Goal: Information Seeking & Learning: Learn about a topic

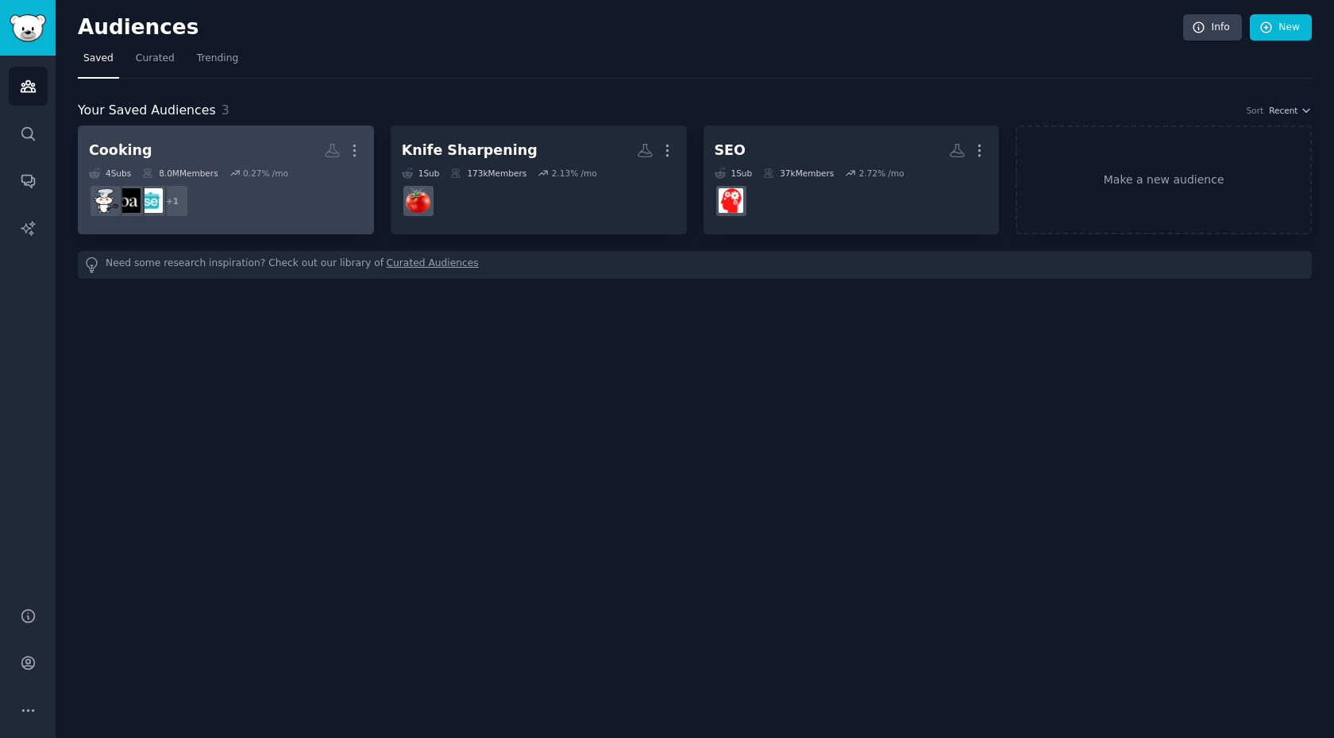
click at [210, 207] on dd "+ 1" at bounding box center [226, 201] width 274 height 44
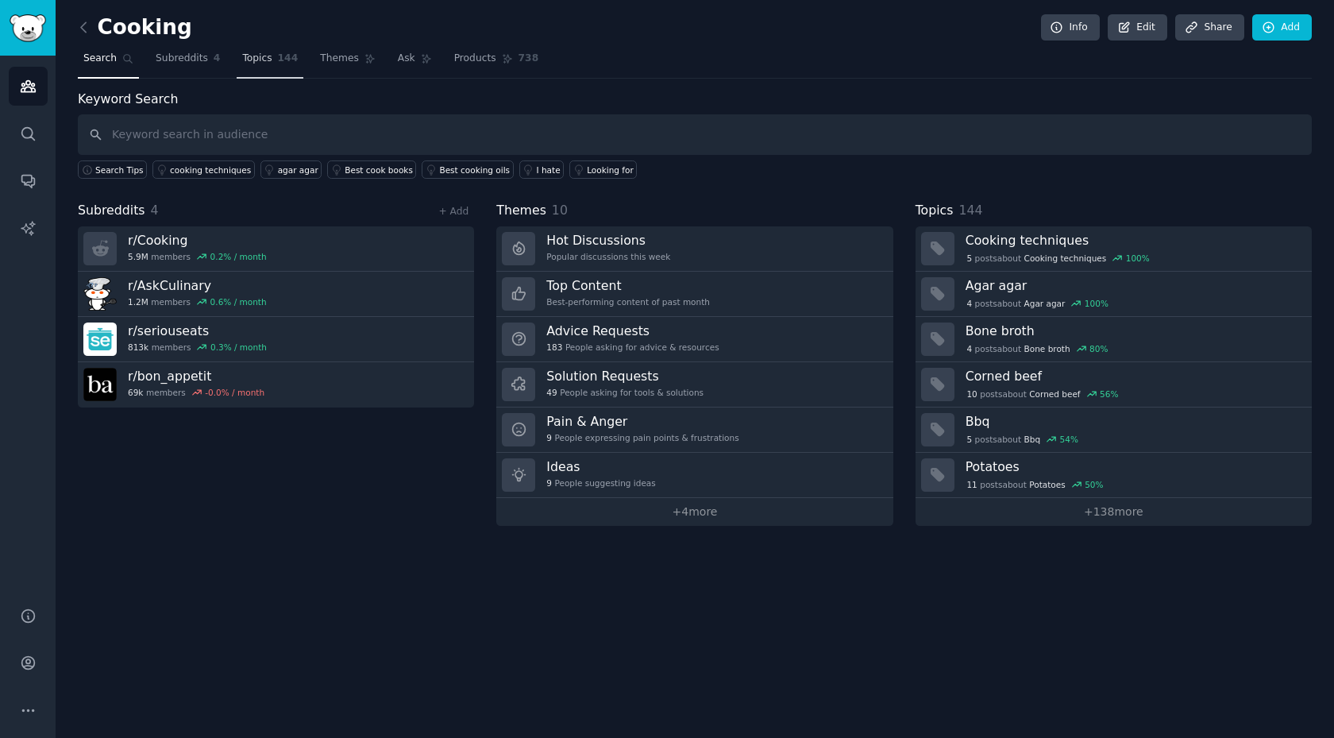
click at [262, 62] on span "Topics" at bounding box center [256, 59] width 29 height 14
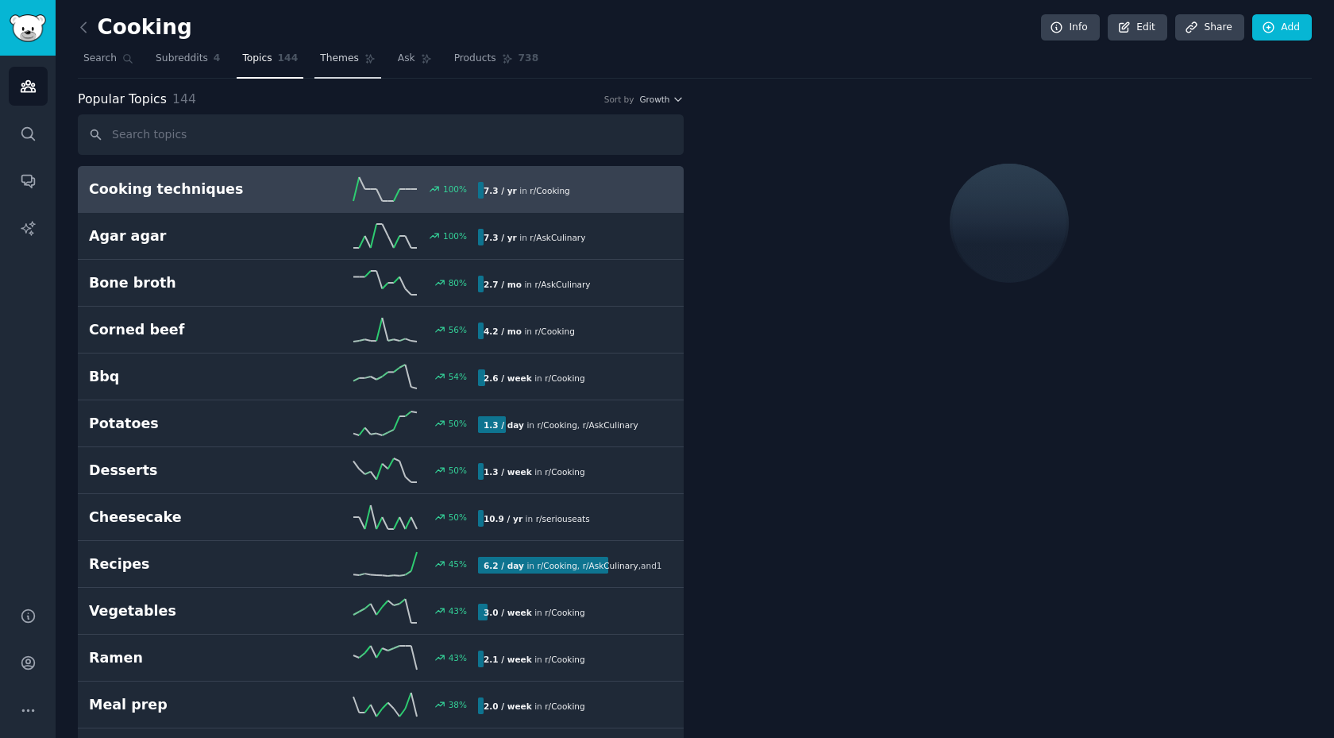
click at [336, 64] on span "Themes" at bounding box center [339, 59] width 39 height 14
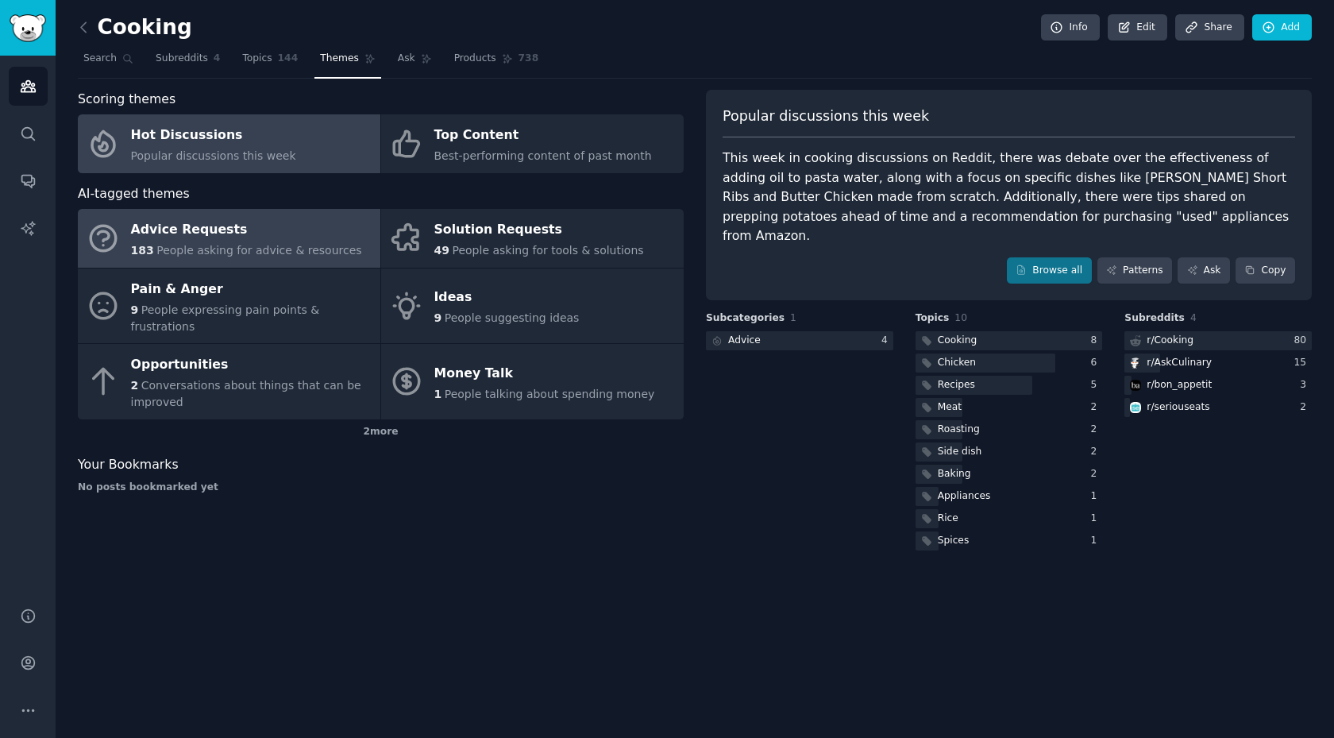
click at [190, 240] on div "Advice Requests" at bounding box center [246, 230] width 231 height 25
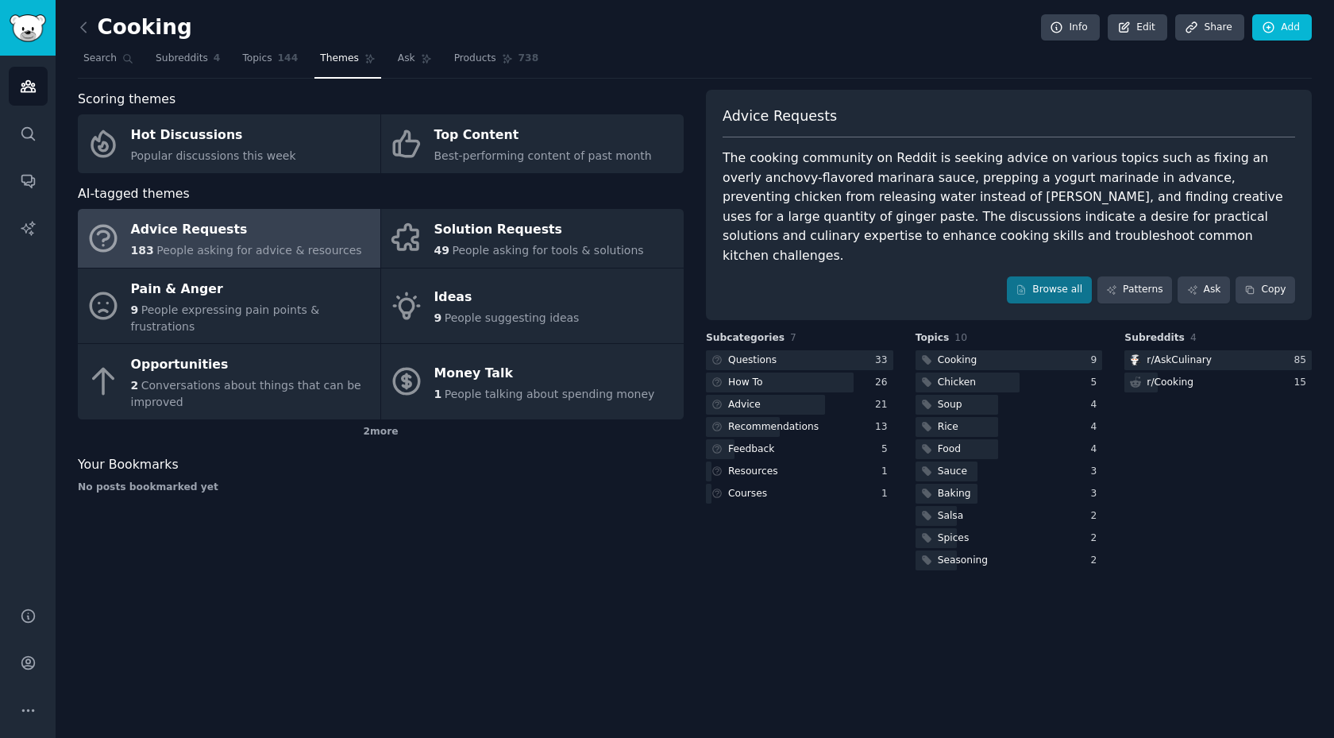
click at [550, 577] on div "Cooking Info Edit Share Add Search Subreddits 4 Topics 144 Themes Ask Products …" at bounding box center [695, 369] width 1279 height 738
